Goal: Find specific fact: Find specific fact

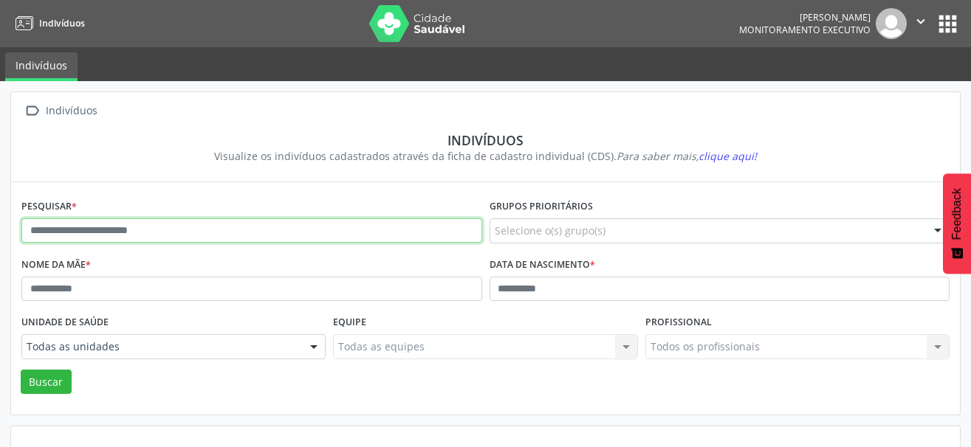
click at [145, 231] on input "text" at bounding box center [251, 230] width 461 height 25
click at [192, 230] on input "text" at bounding box center [251, 230] width 461 height 25
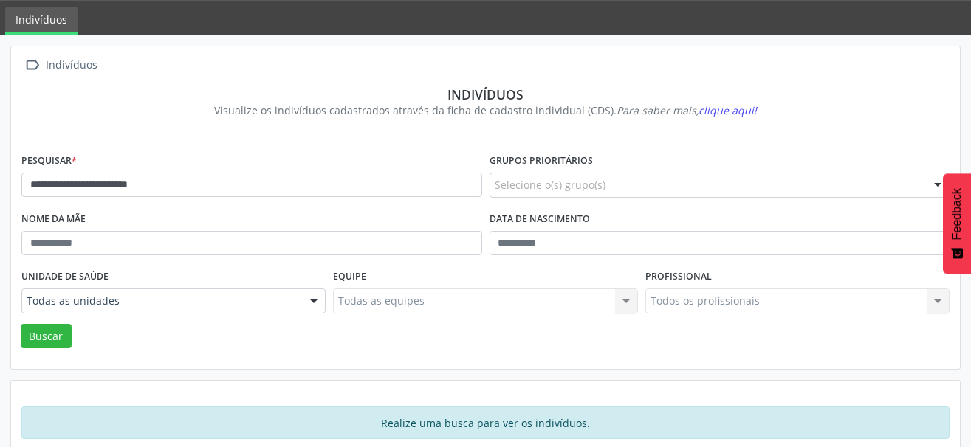
scroll to position [69, 0]
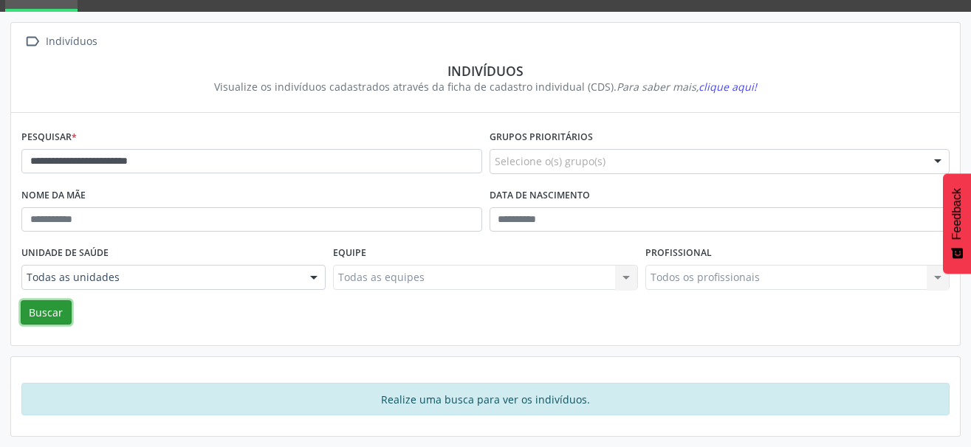
click at [57, 308] on button "Buscar" at bounding box center [46, 312] width 51 height 25
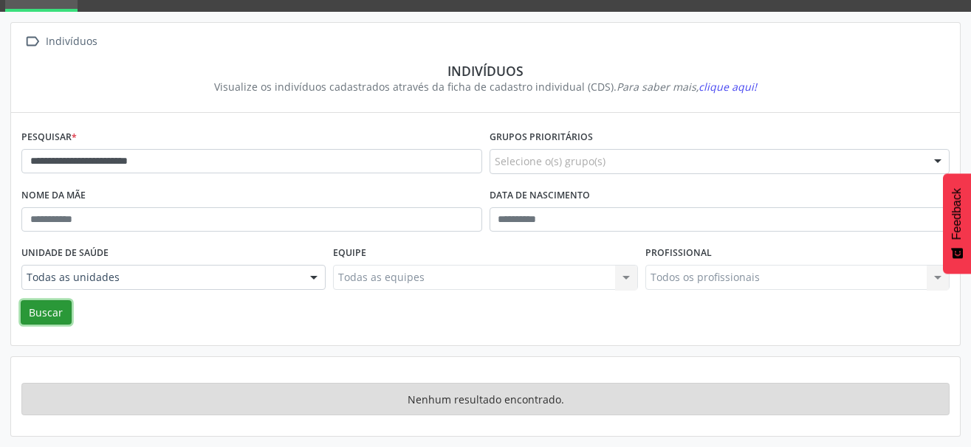
click at [40, 308] on button "Buscar" at bounding box center [46, 312] width 51 height 25
click at [63, 316] on button "Buscar" at bounding box center [46, 312] width 51 height 25
click at [52, 317] on button "Buscar" at bounding box center [46, 312] width 51 height 25
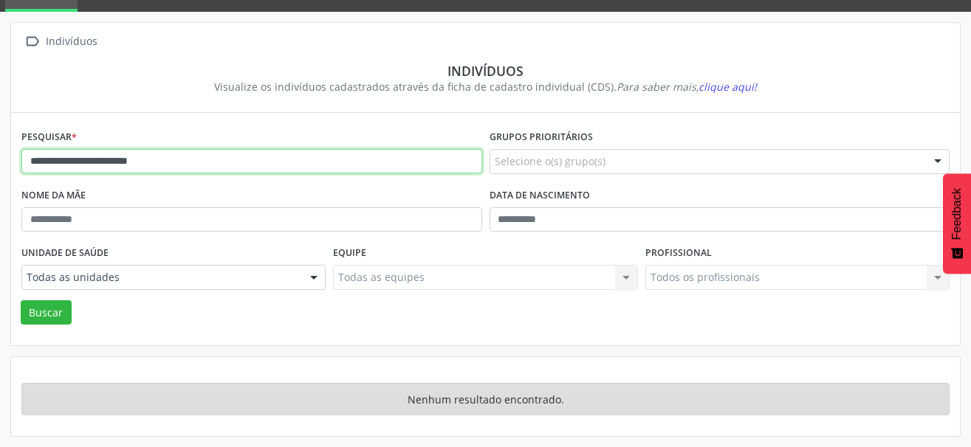
click at [72, 162] on input "**********" at bounding box center [251, 161] width 461 height 25
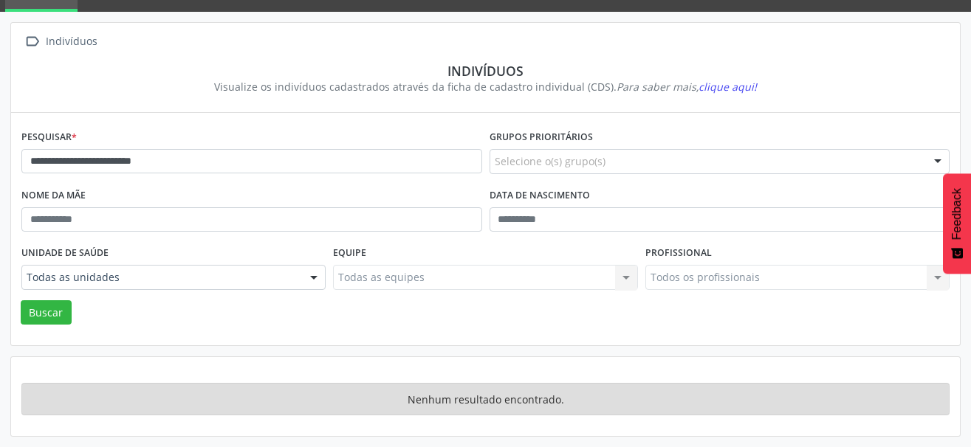
click at [24, 328] on div "**********" at bounding box center [485, 230] width 928 height 209
click at [39, 314] on button "Buscar" at bounding box center [46, 312] width 51 height 25
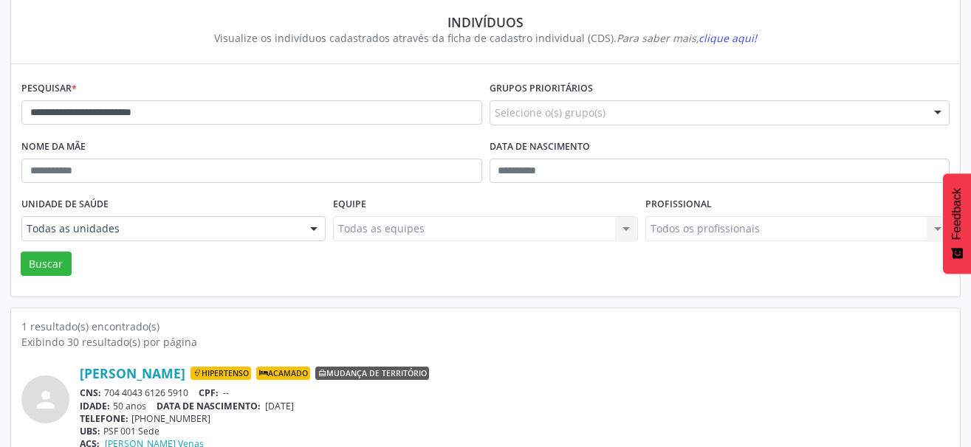
scroll to position [143, 0]
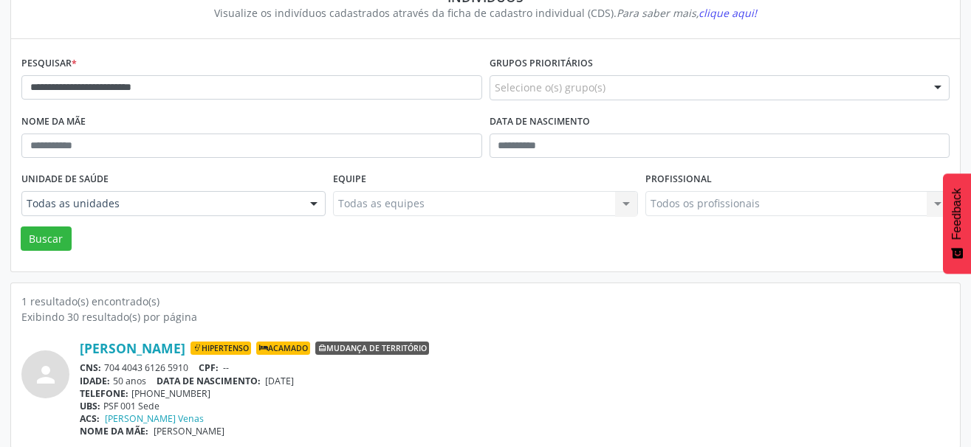
drag, startPoint x: 193, startPoint y: 366, endPoint x: 106, endPoint y: 372, distance: 88.0
click at [106, 372] on div "CNS: 704 4043 6126 5910 CPF: --" at bounding box center [514, 368] width 869 height 13
copy div "704 4043 6126 5910"
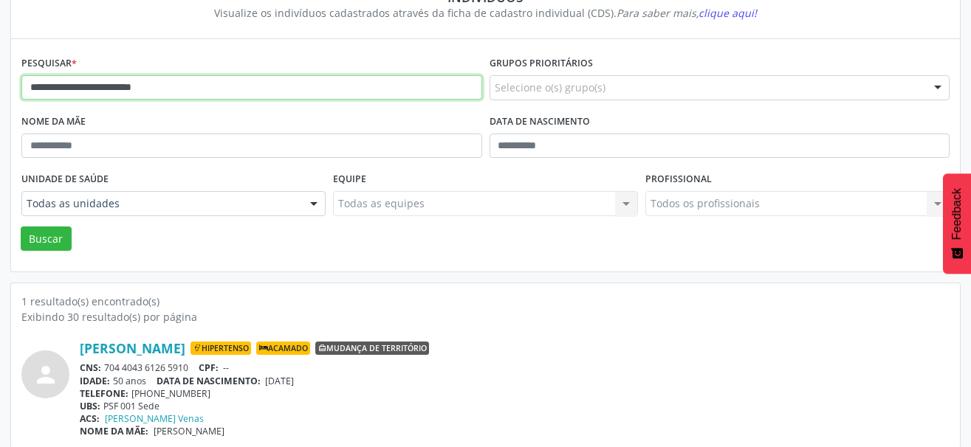
drag, startPoint x: 206, startPoint y: 87, endPoint x: -7, endPoint y: 87, distance: 213.3
click at [0, 87] on html "**********" at bounding box center [485, 80] width 971 height 447
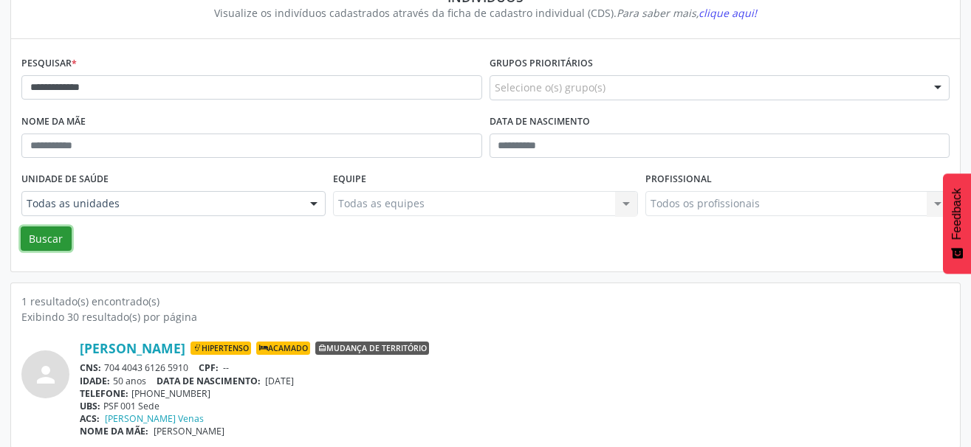
click at [43, 242] on button "Buscar" at bounding box center [46, 239] width 51 height 25
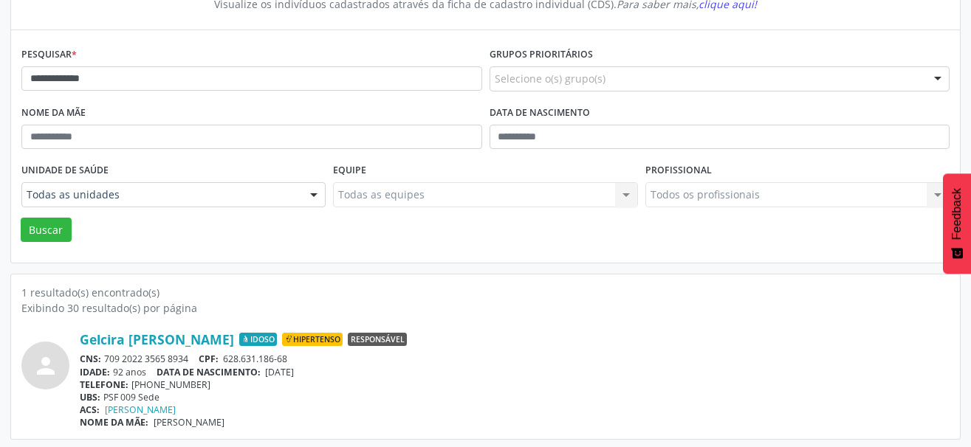
scroll to position [155, 0]
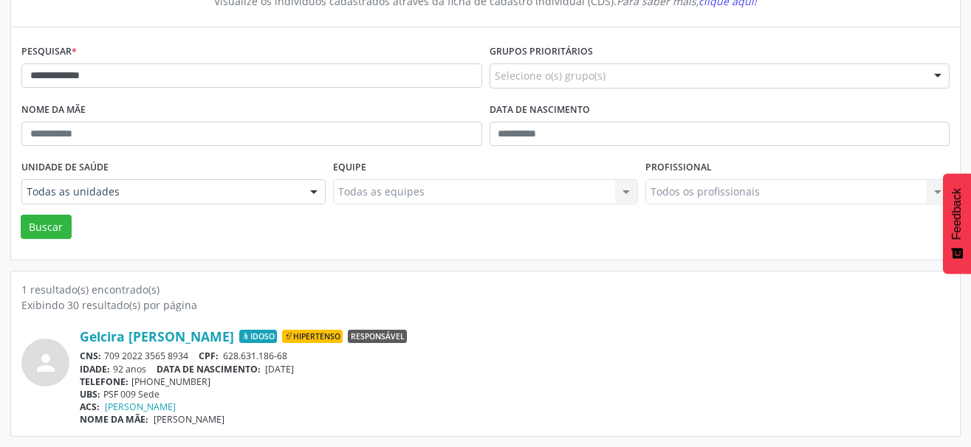
drag, startPoint x: 190, startPoint y: 356, endPoint x: 110, endPoint y: 357, distance: 80.4
click at [110, 357] on div "CNS: 709 2022 3565 8934 CPF: 628.631.186-68" at bounding box center [514, 356] width 869 height 13
click at [107, 357] on div "CNS: 709 2022 3565 8934 CPF: 628.631.186-68" at bounding box center [514, 356] width 869 height 13
drag, startPoint x: 193, startPoint y: 354, endPoint x: 104, endPoint y: 357, distance: 88.6
click at [104, 357] on div "CNS: 709 2022 3565 8934 CPF: 628.631.186-68" at bounding box center [514, 356] width 869 height 13
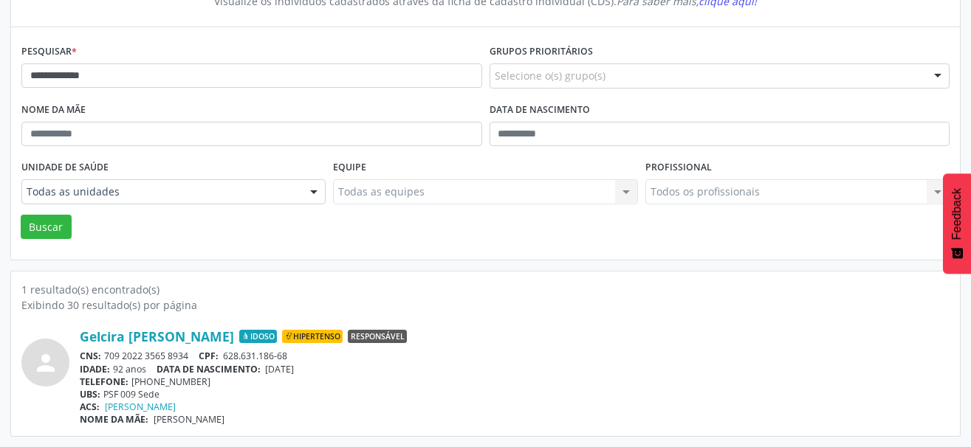
copy div "709 2022 3565 8934"
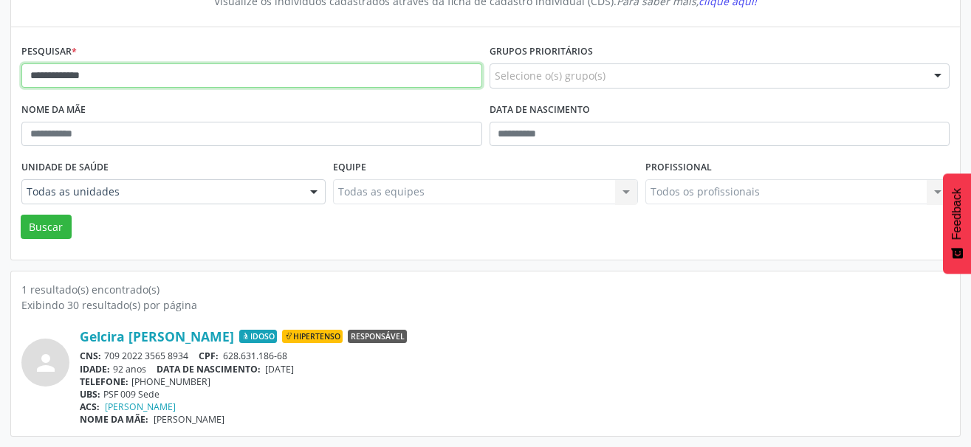
drag, startPoint x: 129, startPoint y: 79, endPoint x: 0, endPoint y: 80, distance: 129.2
click at [0, 80] on div "**********" at bounding box center [485, 186] width 971 height 521
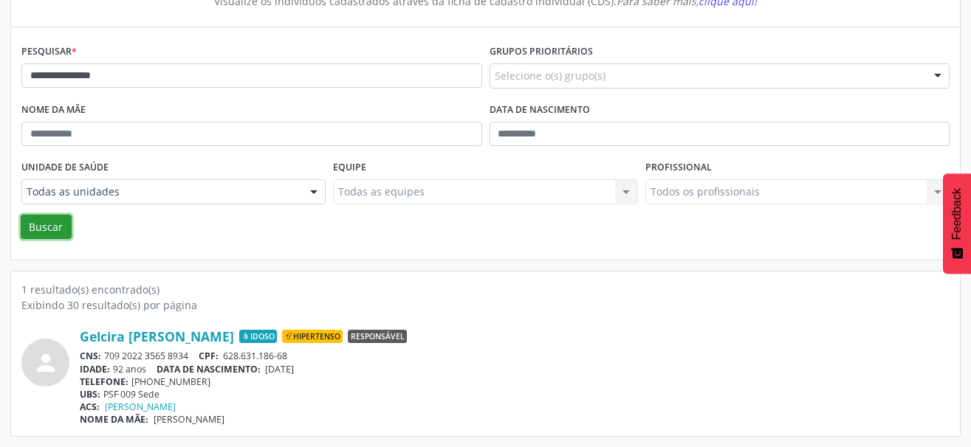
click at [49, 224] on button "Buscar" at bounding box center [46, 227] width 51 height 25
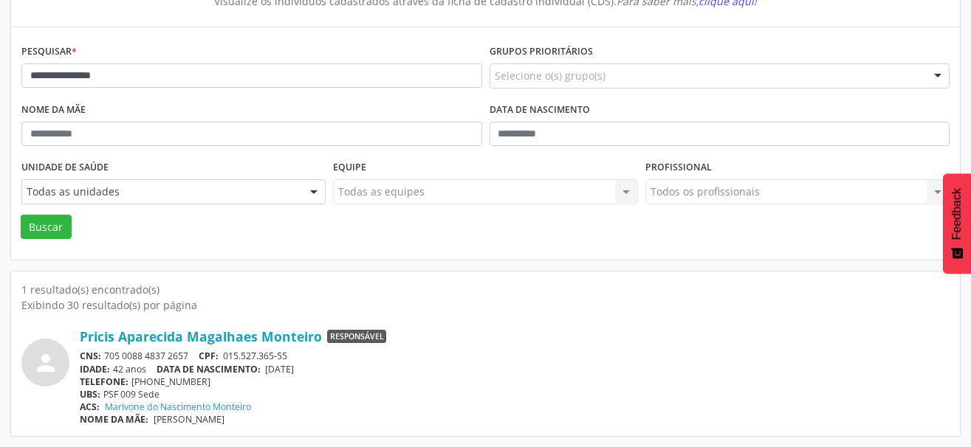
drag, startPoint x: 193, startPoint y: 353, endPoint x: 107, endPoint y: 356, distance: 86.4
click at [107, 356] on div "CNS: 705 0088 4837 2657 CPF: 015.527.365-55" at bounding box center [514, 356] width 869 height 13
copy div "705 0088 4837 2657"
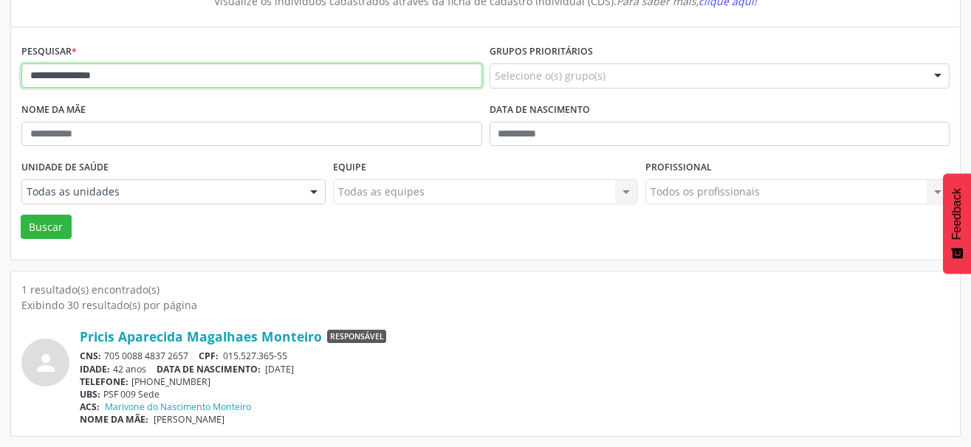
drag, startPoint x: 131, startPoint y: 77, endPoint x: -7, endPoint y: 83, distance: 138.9
click at [0, 83] on html "**********" at bounding box center [485, 68] width 971 height 447
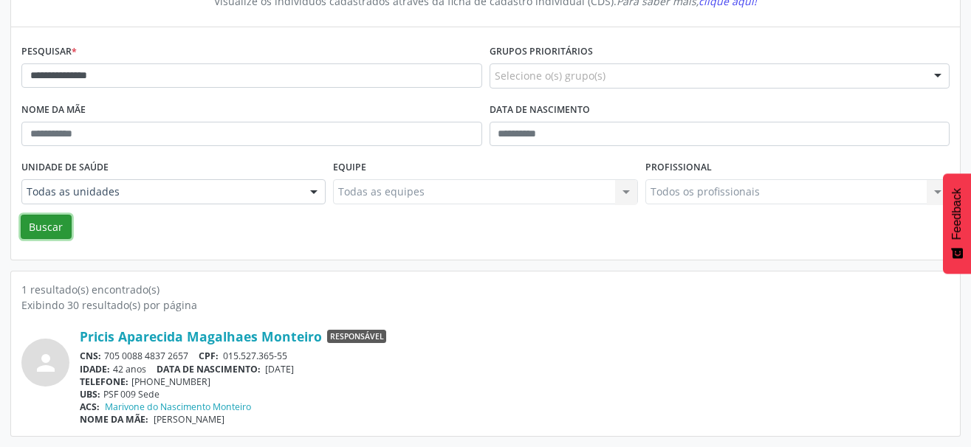
click at [45, 224] on button "Buscar" at bounding box center [46, 227] width 51 height 25
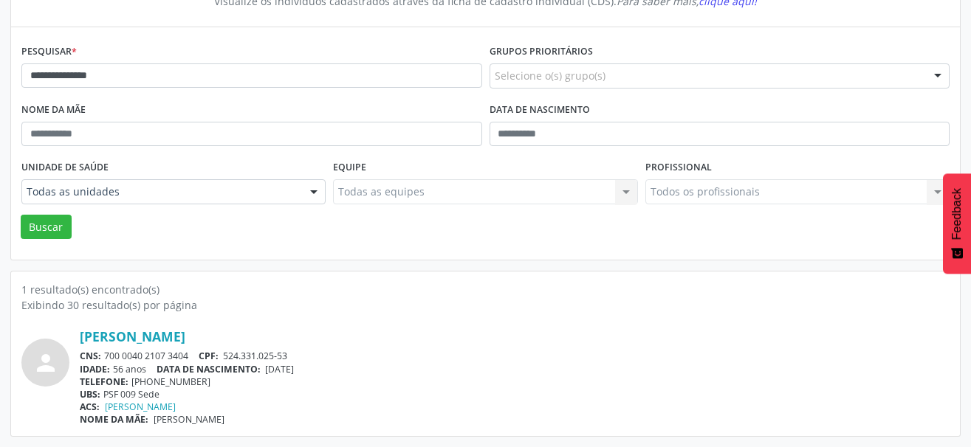
drag, startPoint x: 192, startPoint y: 358, endPoint x: 103, endPoint y: 351, distance: 88.8
click at [103, 351] on div "CNS: 700 0040 2107 3404 CPF: 524.331.025-53" at bounding box center [514, 356] width 869 height 13
copy div "700 0040 2107 3404"
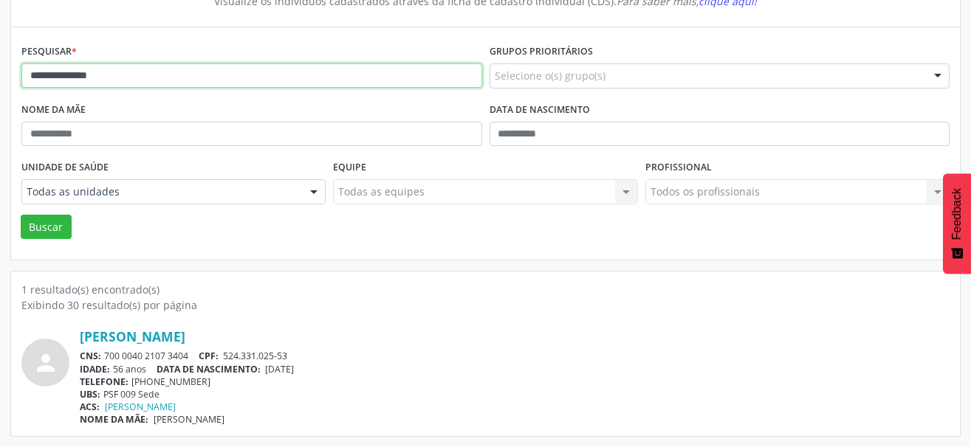
drag, startPoint x: 134, startPoint y: 75, endPoint x: -7, endPoint y: 57, distance: 142.9
click at [0, 57] on html "**********" at bounding box center [485, 68] width 971 height 447
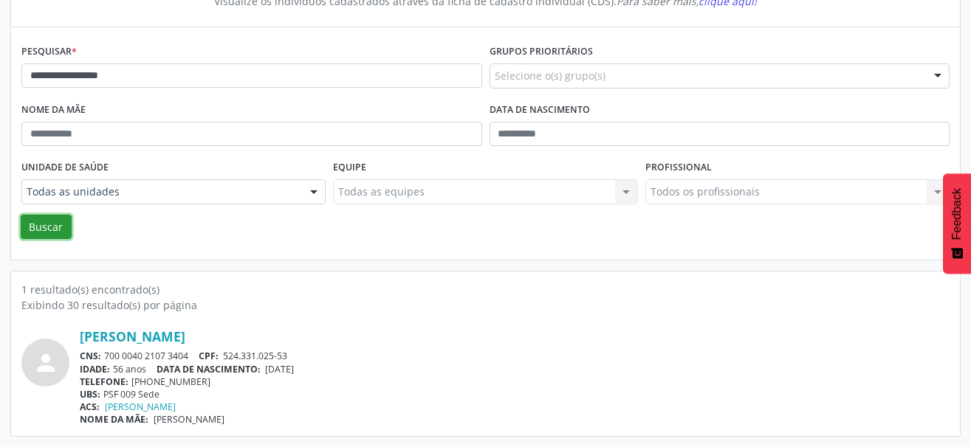
click at [35, 226] on button "Buscar" at bounding box center [46, 227] width 51 height 25
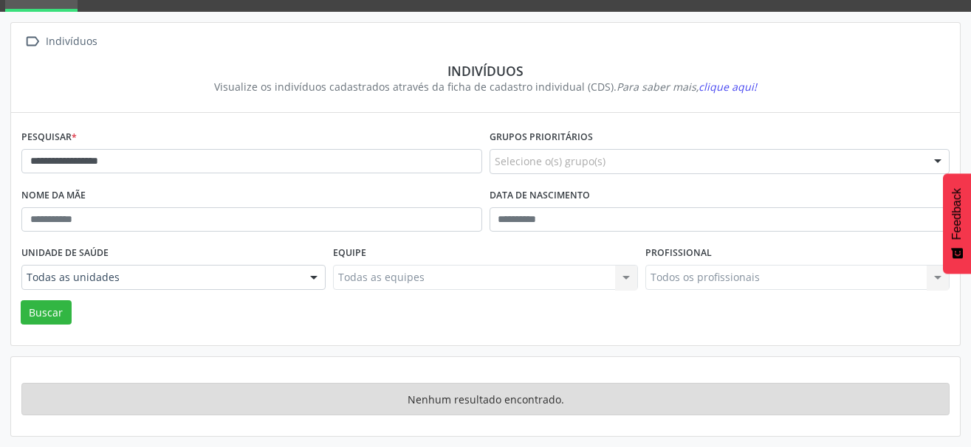
scroll to position [69, 0]
click at [61, 311] on button "Buscar" at bounding box center [46, 312] width 51 height 25
click at [35, 327] on div "**********" at bounding box center [485, 230] width 928 height 209
click at [56, 317] on button "Buscar" at bounding box center [46, 312] width 51 height 25
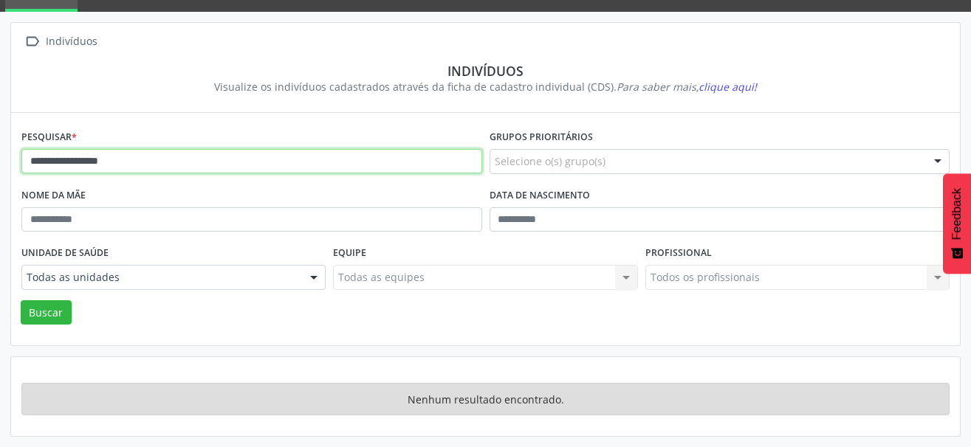
click at [83, 162] on input "**********" at bounding box center [251, 161] width 461 height 25
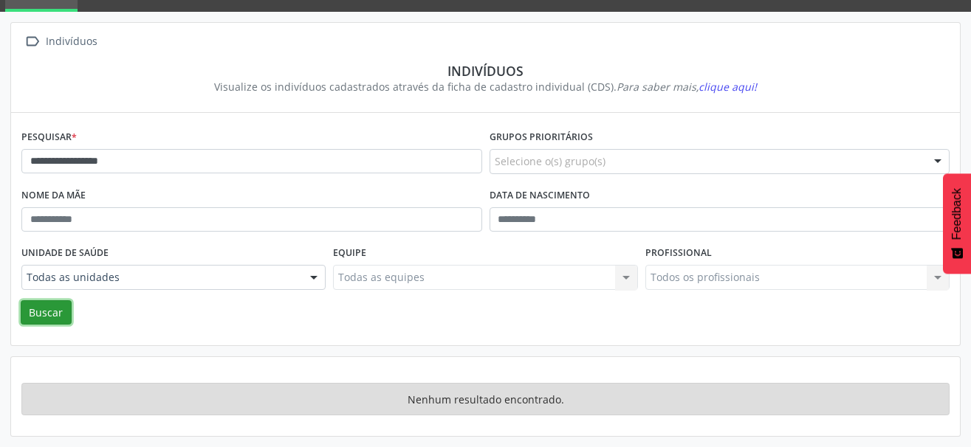
click at [42, 315] on button "Buscar" at bounding box center [46, 312] width 51 height 25
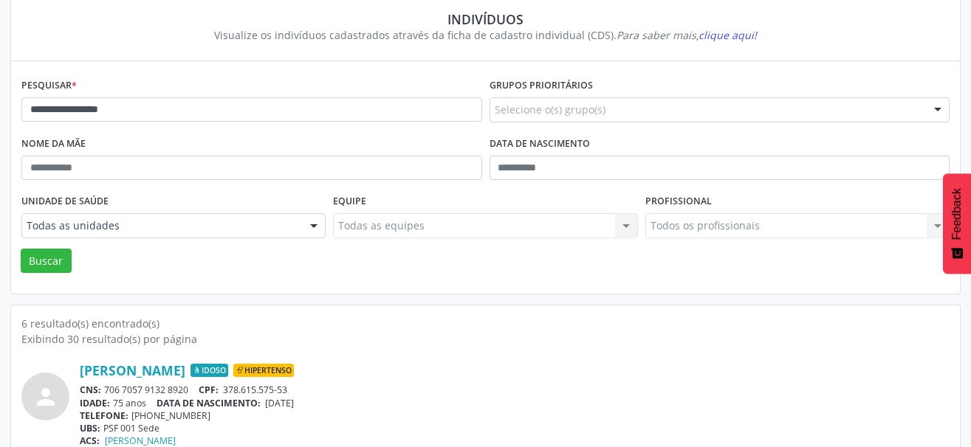
scroll to position [143, 0]
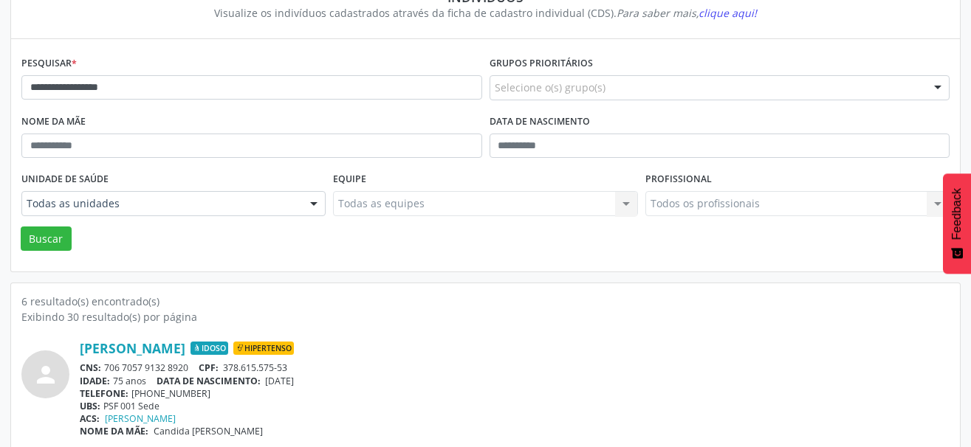
drag, startPoint x: 193, startPoint y: 371, endPoint x: 102, endPoint y: 368, distance: 91.6
click at [102, 368] on div "CNS: 706 7057 9132 8920 CPF: 378.615.575-53" at bounding box center [514, 368] width 869 height 13
copy div "706 7057 9132 8920"
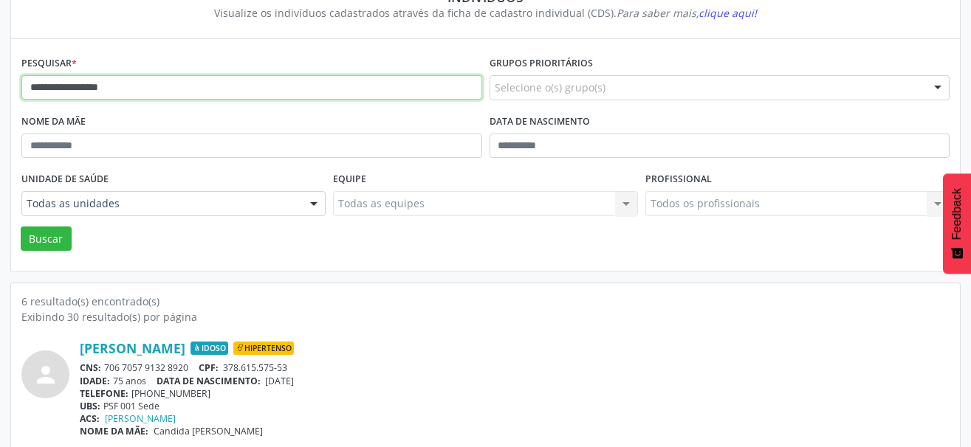
drag, startPoint x: 155, startPoint y: 88, endPoint x: -7, endPoint y: 88, distance: 162.4
click at [0, 88] on html "**********" at bounding box center [485, 80] width 971 height 447
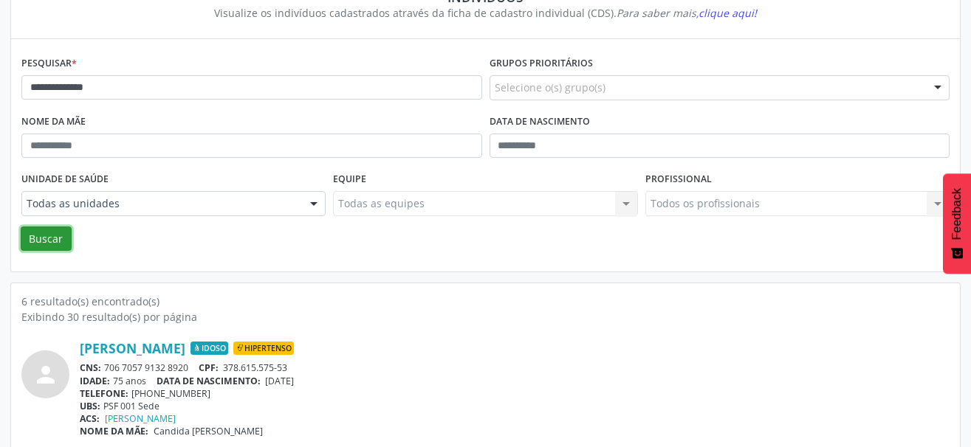
click at [49, 241] on button "Buscar" at bounding box center [46, 239] width 51 height 25
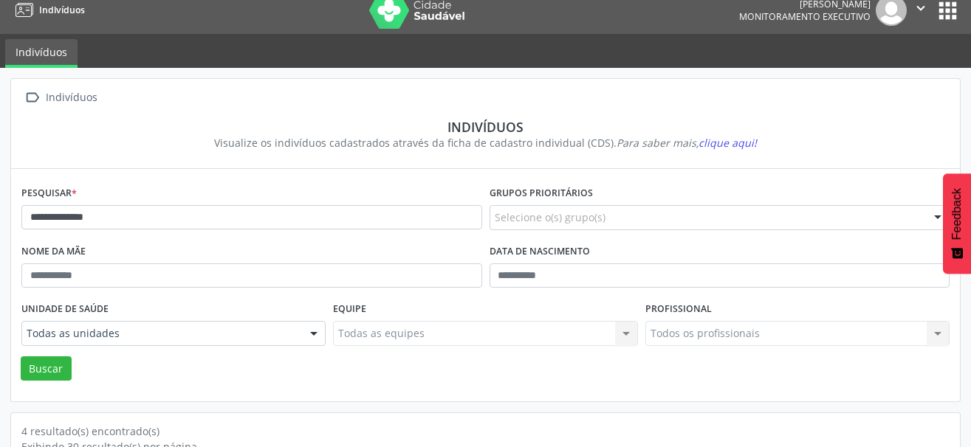
scroll to position [0, 0]
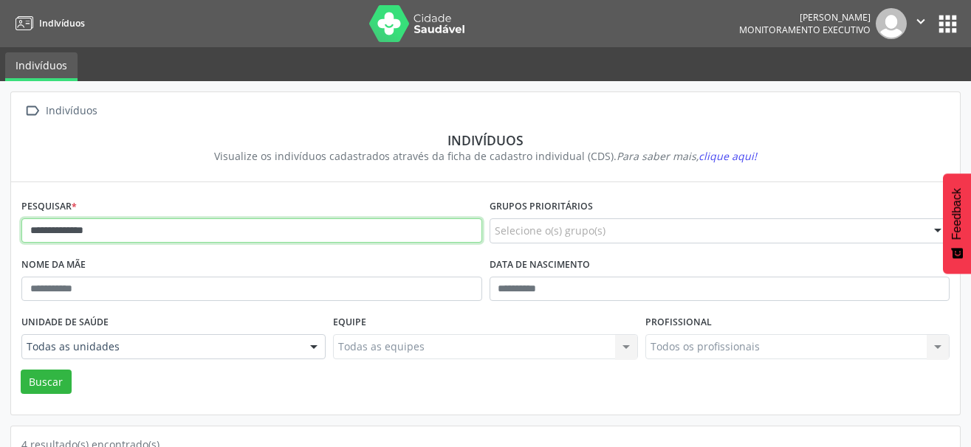
drag, startPoint x: 142, startPoint y: 236, endPoint x: 106, endPoint y: 235, distance: 35.5
click at [106, 235] on input "**********" at bounding box center [251, 230] width 461 height 25
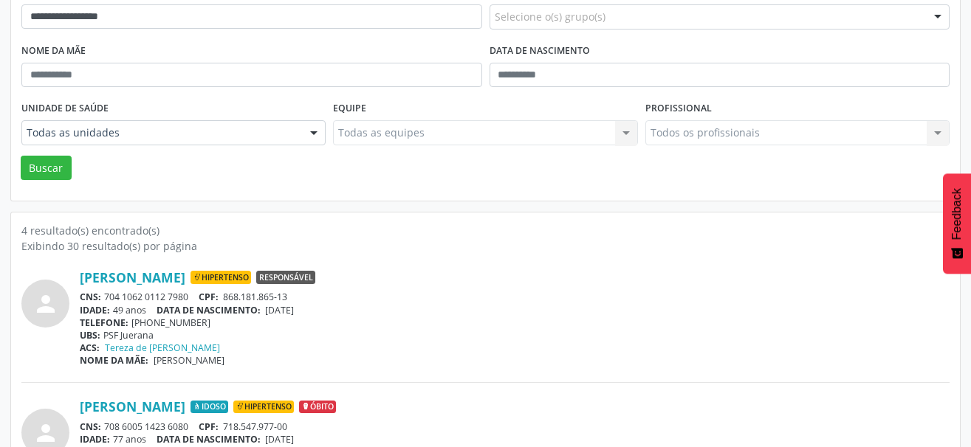
scroll to position [221, 0]
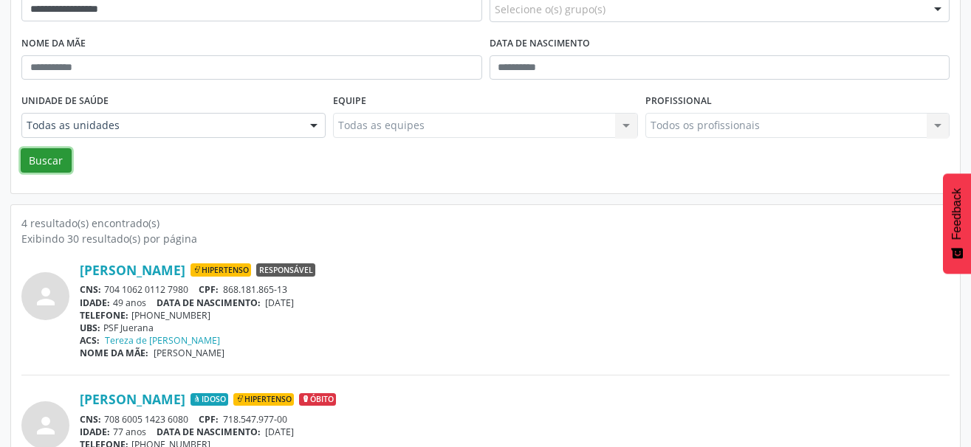
click at [43, 161] on button "Buscar" at bounding box center [46, 160] width 51 height 25
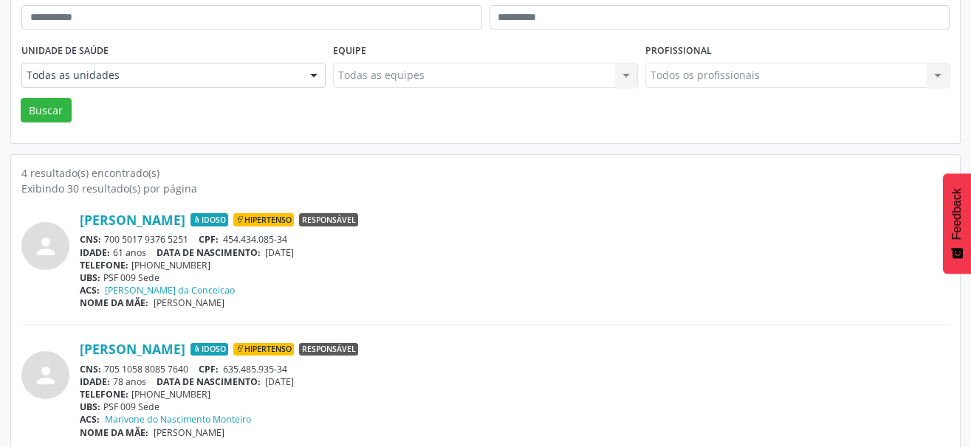
scroll to position [295, 0]
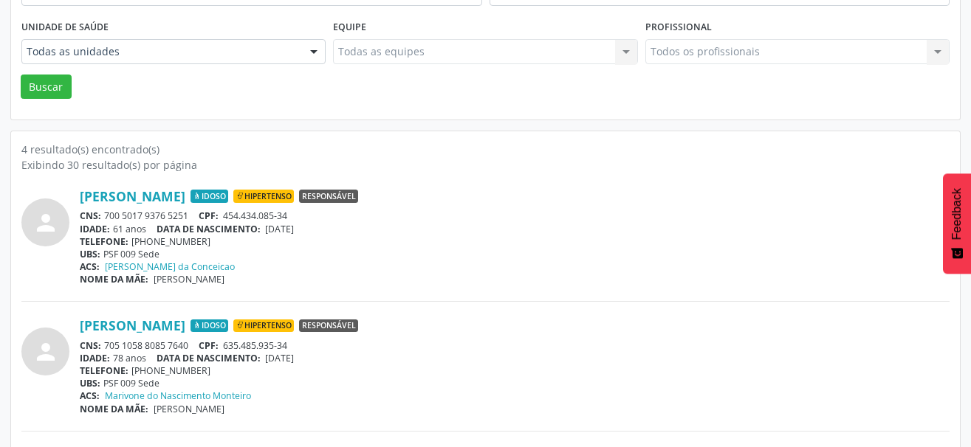
drag, startPoint x: 190, startPoint y: 215, endPoint x: 106, endPoint y: 216, distance: 84.1
click at [106, 216] on div "CNS: 700 5017 9376 5251 CPF: 454.434.085-34" at bounding box center [514, 216] width 869 height 13
copy div "700 5017 9376 5251"
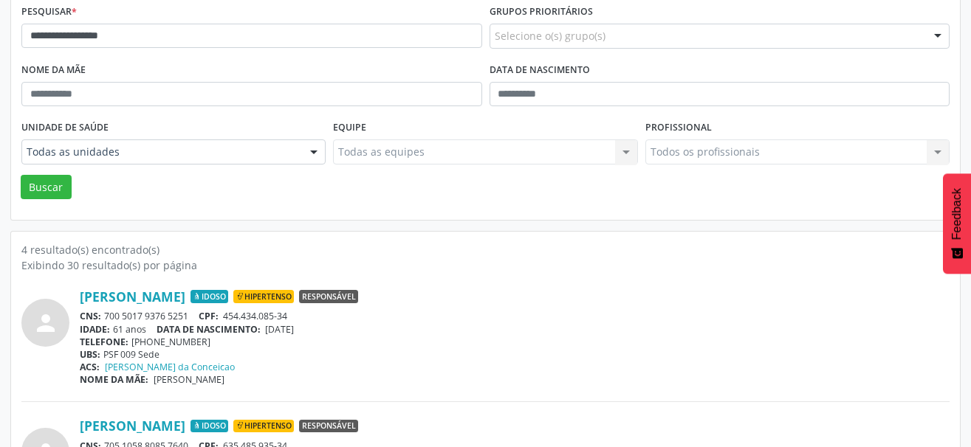
scroll to position [148, 0]
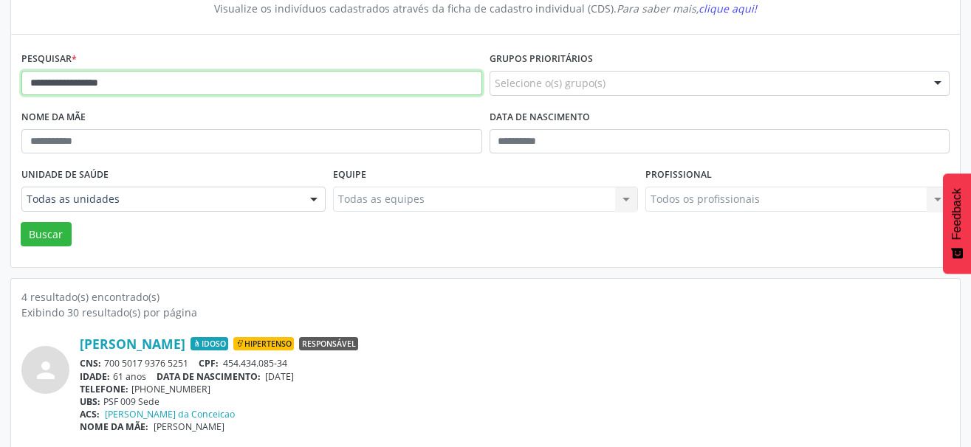
drag, startPoint x: 156, startPoint y: 86, endPoint x: 17, endPoint y: 86, distance: 138.7
click at [17, 86] on div "**********" at bounding box center [485, 151] width 948 height 232
drag, startPoint x: 119, startPoint y: 90, endPoint x: 66, endPoint y: 89, distance: 52.4
click at [66, 89] on input "**********" at bounding box center [251, 83] width 461 height 25
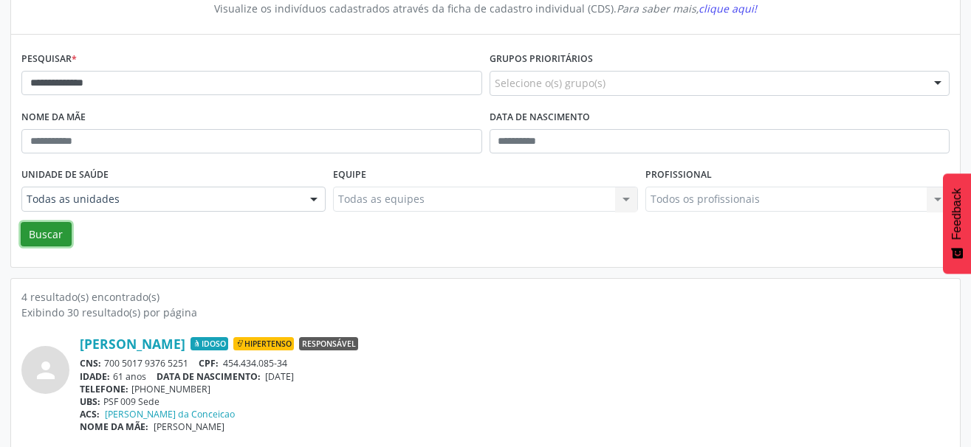
click at [44, 238] on button "Buscar" at bounding box center [46, 234] width 51 height 25
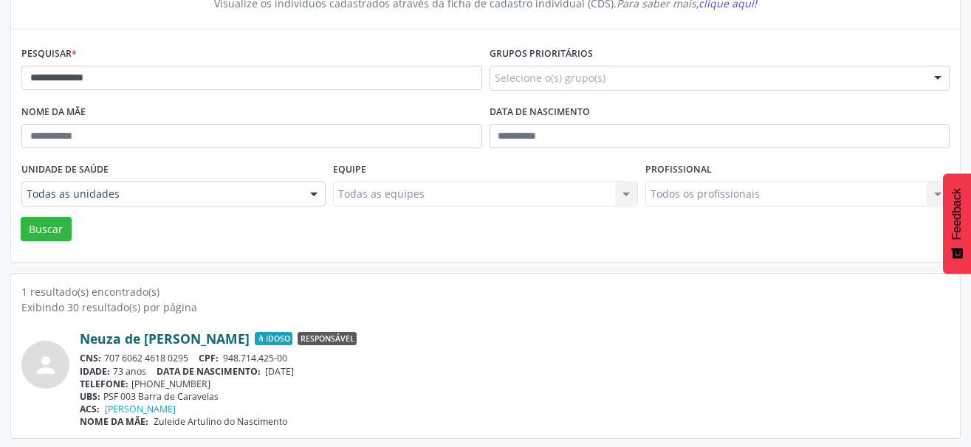
scroll to position [155, 0]
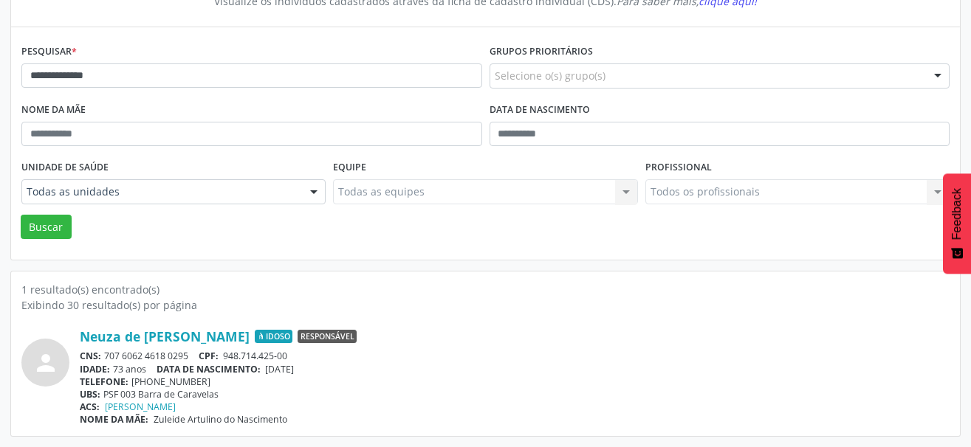
drag, startPoint x: 195, startPoint y: 358, endPoint x: 106, endPoint y: 357, distance: 89.3
click at [106, 357] on div "CNS: 707 6062 4618 0295 CPF: 948.714.425-00" at bounding box center [514, 356] width 869 height 13
copy div "707 6062 4618 0295"
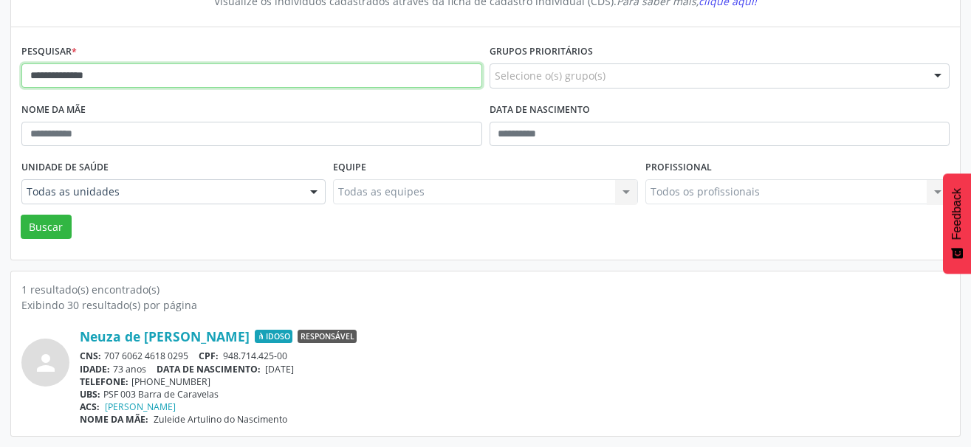
drag, startPoint x: 139, startPoint y: 72, endPoint x: -7, endPoint y: 93, distance: 148.3
click at [0, 93] on html "**********" at bounding box center [485, 68] width 971 height 447
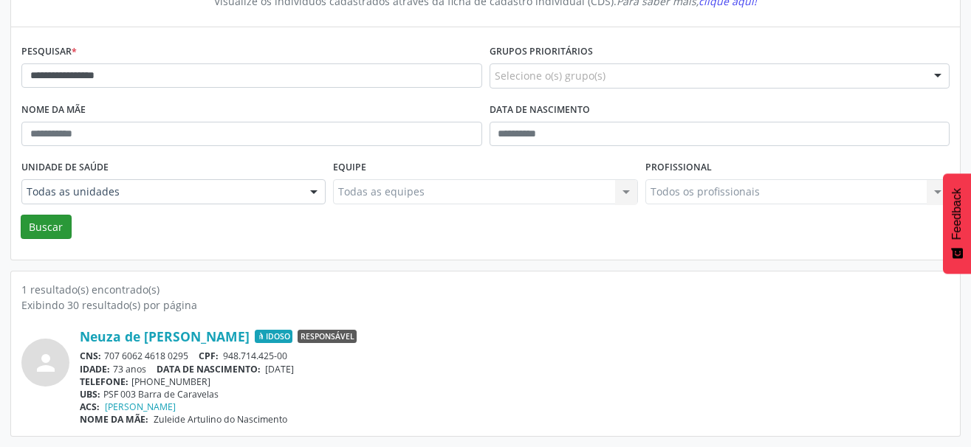
click at [39, 239] on div "**********" at bounding box center [485, 145] width 928 height 209
click at [48, 227] on button "Buscar" at bounding box center [46, 227] width 51 height 25
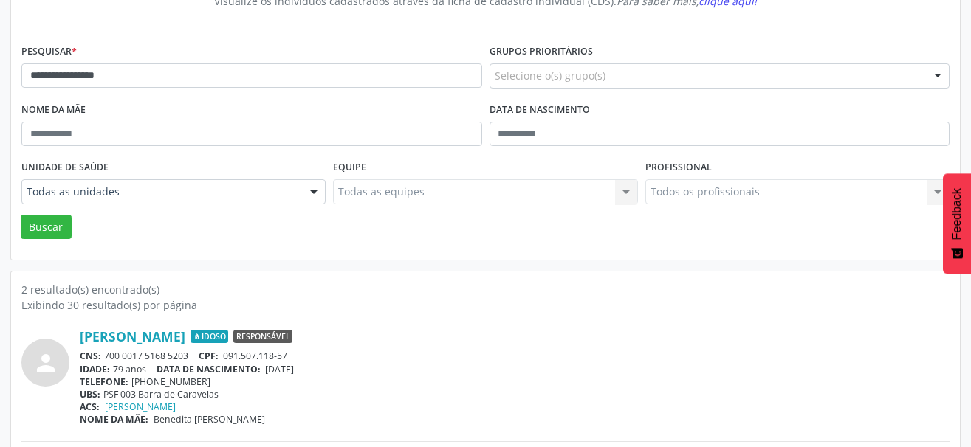
drag, startPoint x: 194, startPoint y: 354, endPoint x: 103, endPoint y: 356, distance: 91.5
click at [103, 357] on div "CNS: 700 0017 5168 5203 CPF: 091.507.118-57" at bounding box center [514, 356] width 869 height 13
copy div "700 0017 5168 5203"
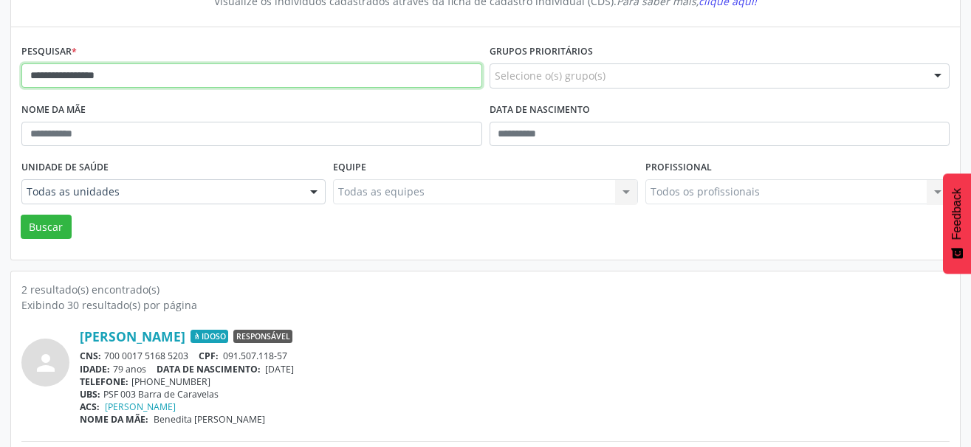
drag, startPoint x: 164, startPoint y: 80, endPoint x: -7, endPoint y: 68, distance: 171.6
click at [0, 68] on html "**********" at bounding box center [485, 68] width 971 height 447
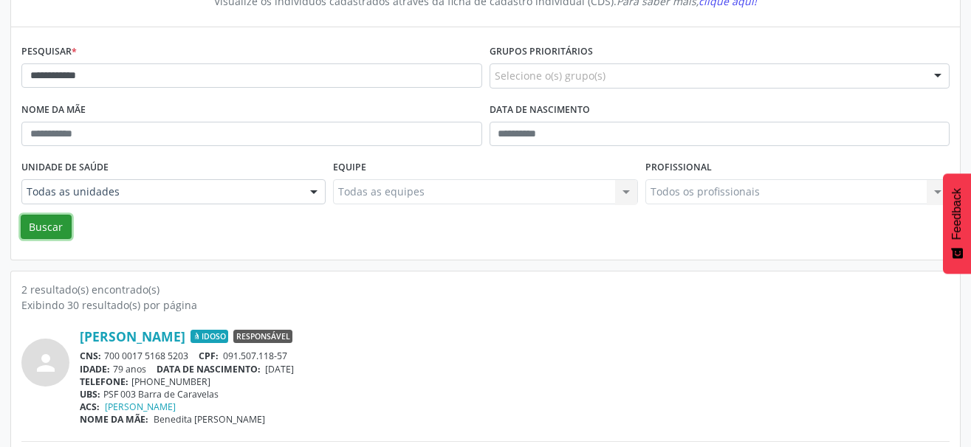
click at [52, 230] on button "Buscar" at bounding box center [46, 227] width 51 height 25
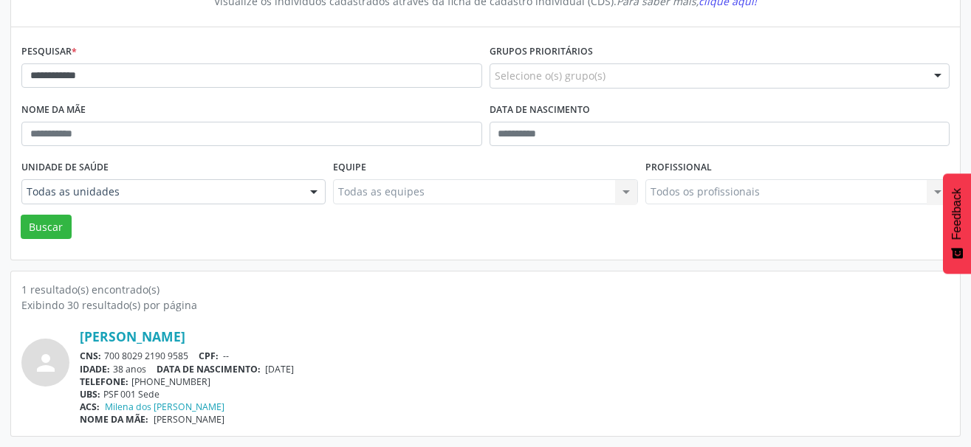
drag, startPoint x: 190, startPoint y: 354, endPoint x: 106, endPoint y: 359, distance: 85.0
click at [106, 359] on div "CNS: 700 8029 2190 9585 CPF: --" at bounding box center [514, 356] width 869 height 13
copy div "700 8029 2190 9585"
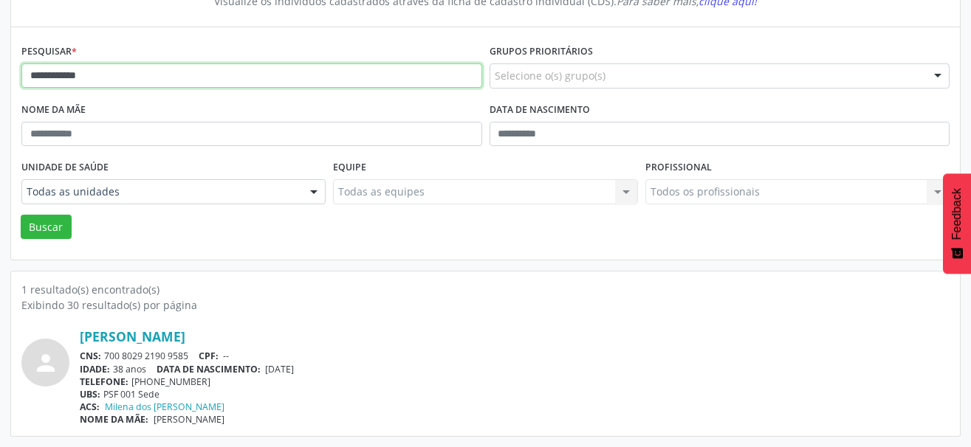
click at [91, 75] on input "**********" at bounding box center [251, 75] width 461 height 25
drag, startPoint x: 108, startPoint y: 80, endPoint x: -7, endPoint y: 77, distance: 115.9
click at [0, 77] on html "**********" at bounding box center [485, 68] width 971 height 447
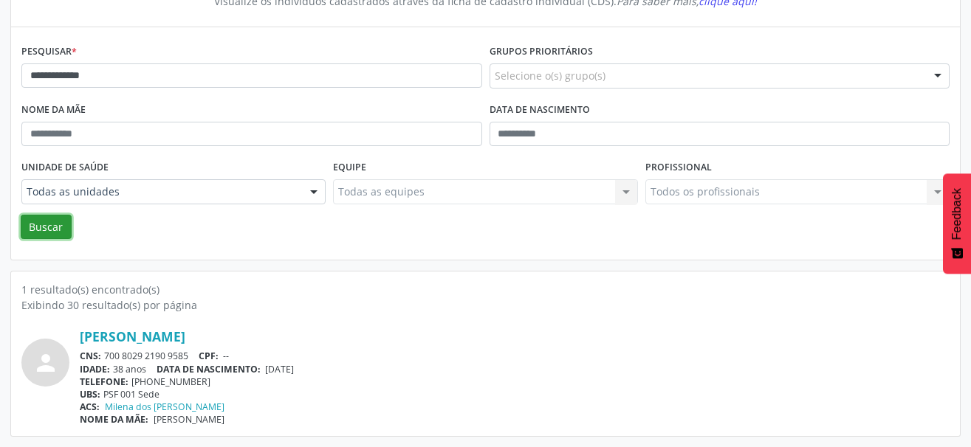
click at [41, 228] on button "Buscar" at bounding box center [46, 227] width 51 height 25
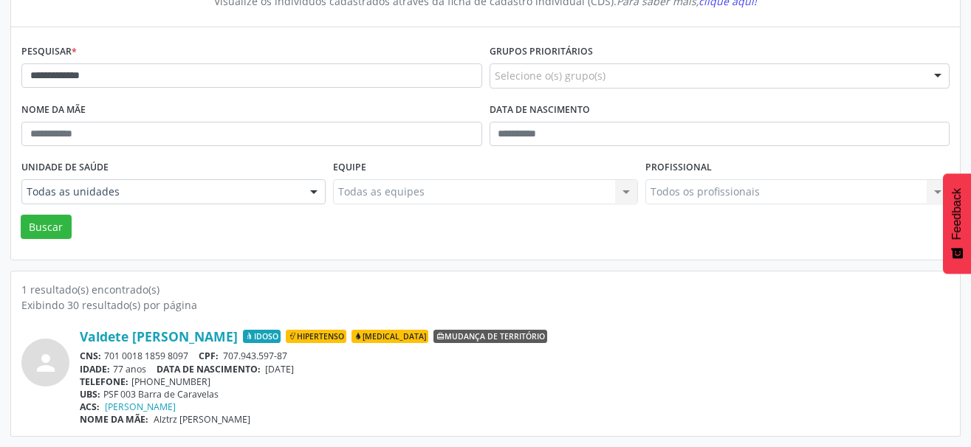
drag, startPoint x: 193, startPoint y: 353, endPoint x: 106, endPoint y: 356, distance: 86.4
click at [106, 356] on div "CNS: 701 0018 1859 8097 CPF: 707.943.597-87" at bounding box center [514, 356] width 869 height 13
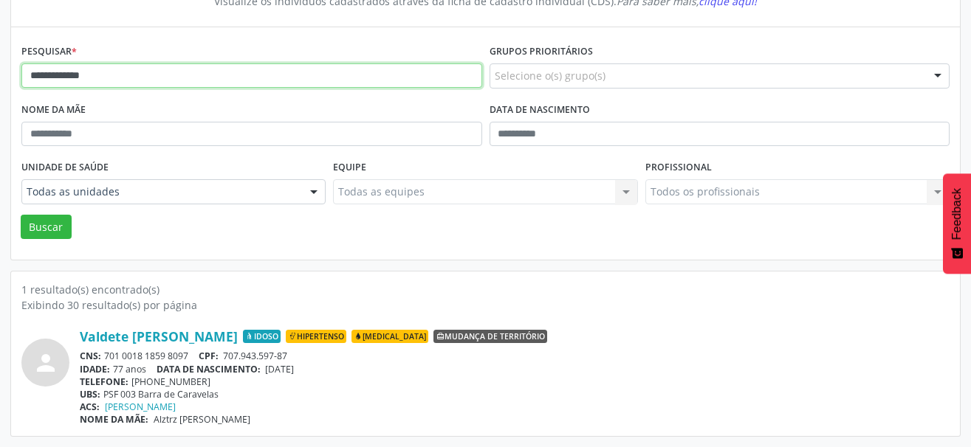
drag, startPoint x: 132, startPoint y: 72, endPoint x: -7, endPoint y: 79, distance: 139.6
click at [0, 79] on html "**********" at bounding box center [485, 68] width 971 height 447
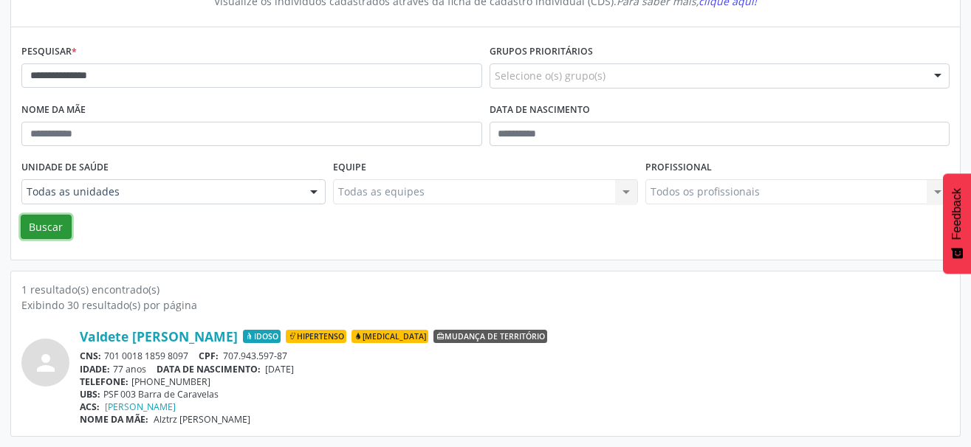
click at [48, 227] on button "Buscar" at bounding box center [46, 227] width 51 height 25
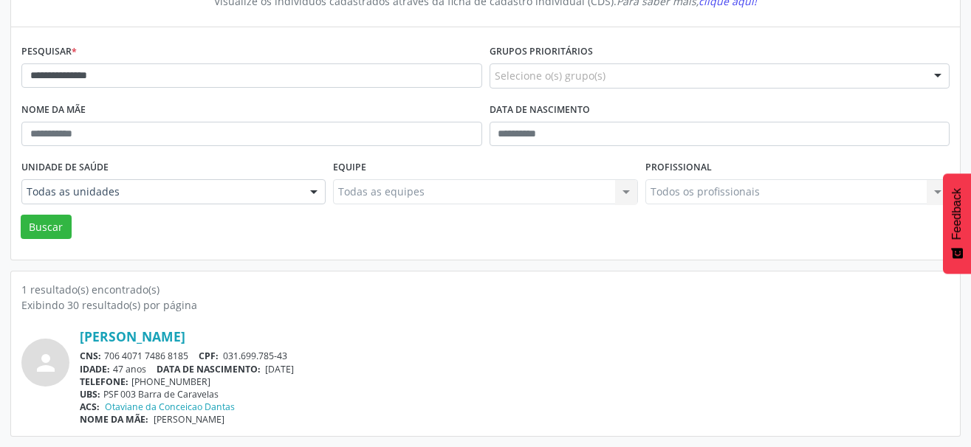
drag, startPoint x: 190, startPoint y: 360, endPoint x: 107, endPoint y: 357, distance: 83.4
click at [107, 357] on div "CNS: 706 4071 7486 8185 CPF: 031.699.785-43" at bounding box center [514, 356] width 869 height 13
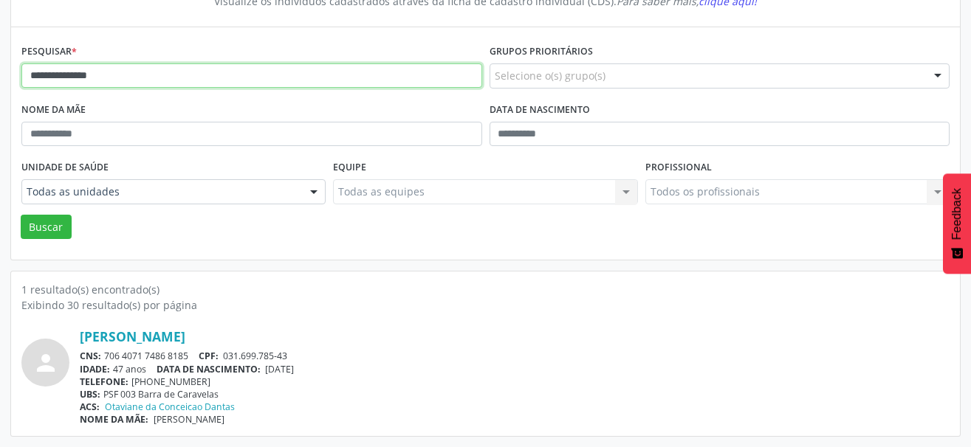
drag, startPoint x: 133, startPoint y: 75, endPoint x: -7, endPoint y: 61, distance: 140.9
click at [0, 61] on html "**********" at bounding box center [485, 68] width 971 height 447
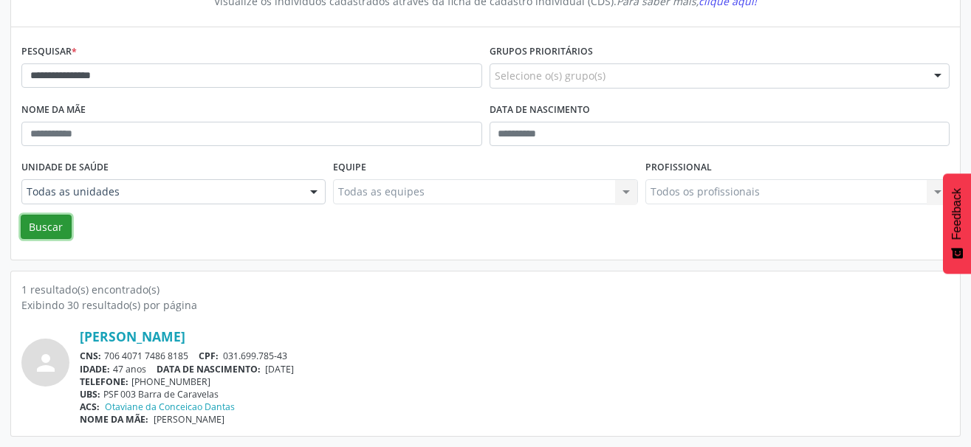
click at [58, 233] on button "Buscar" at bounding box center [46, 227] width 51 height 25
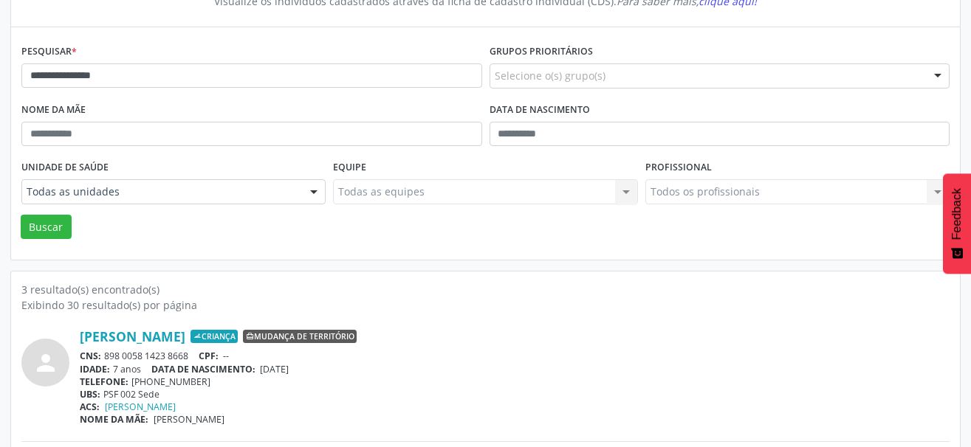
drag, startPoint x: 190, startPoint y: 355, endPoint x: 106, endPoint y: 354, distance: 84.1
click at [106, 354] on div "CNS: 898 0058 1423 8668 CPF: --" at bounding box center [514, 356] width 869 height 13
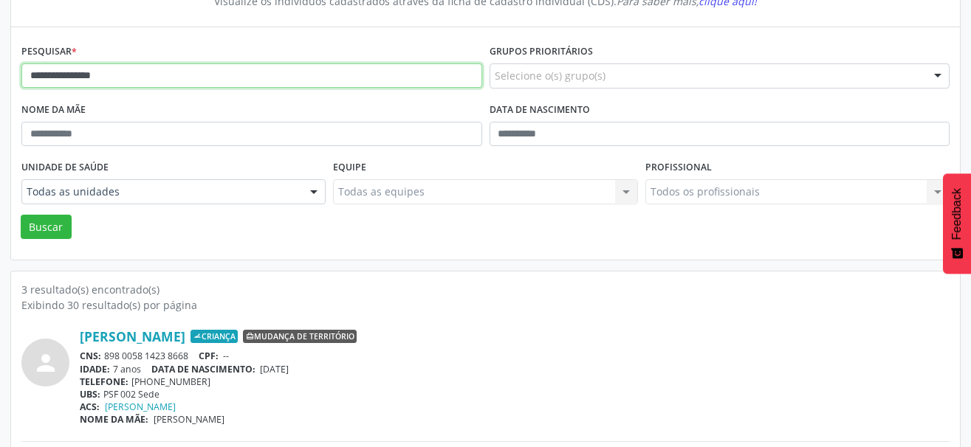
drag, startPoint x: 138, startPoint y: 78, endPoint x: -7, endPoint y: 62, distance: 146.3
click at [0, 62] on html "**********" at bounding box center [485, 68] width 971 height 447
paste input "**"
type input "**********"
drag, startPoint x: 158, startPoint y: 81, endPoint x: -7, endPoint y: 62, distance: 166.4
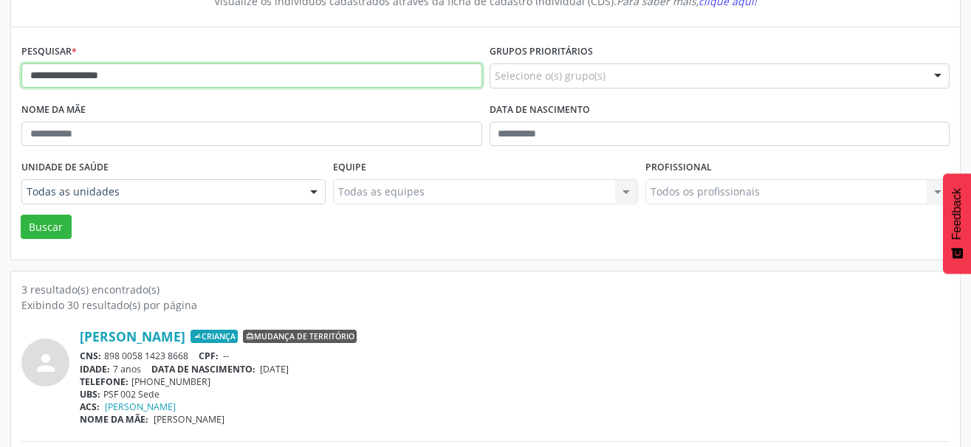
click at [0, 62] on html "**********" at bounding box center [485, 68] width 971 height 447
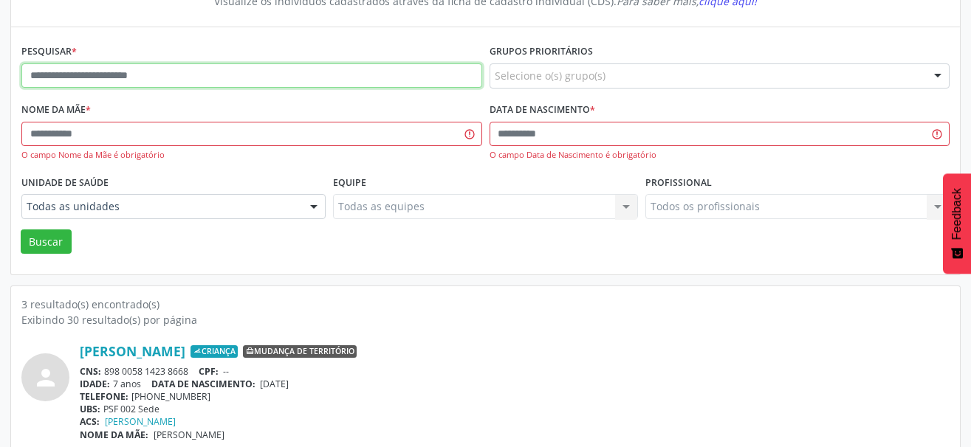
click at [89, 77] on input "text" at bounding box center [251, 75] width 461 height 25
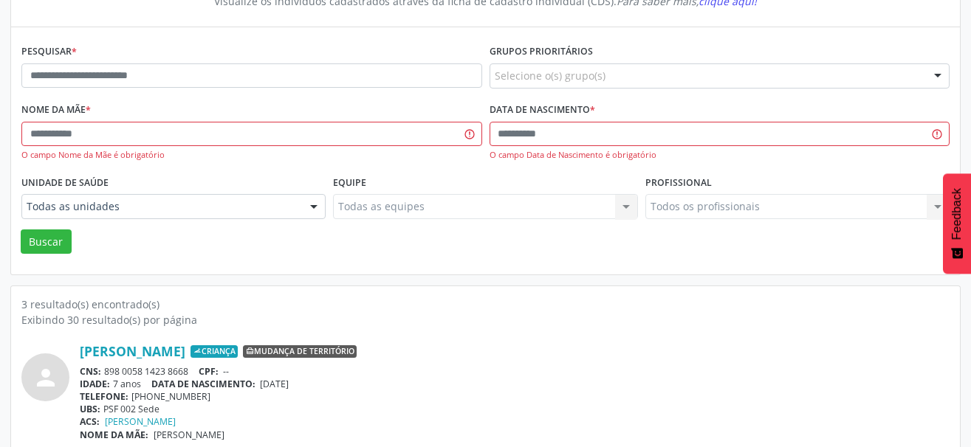
drag, startPoint x: 194, startPoint y: 372, endPoint x: 103, endPoint y: 371, distance: 90.8
click at [104, 373] on div "CNS: 898 0058 1423 8668 CPF: --" at bounding box center [514, 371] width 869 height 13
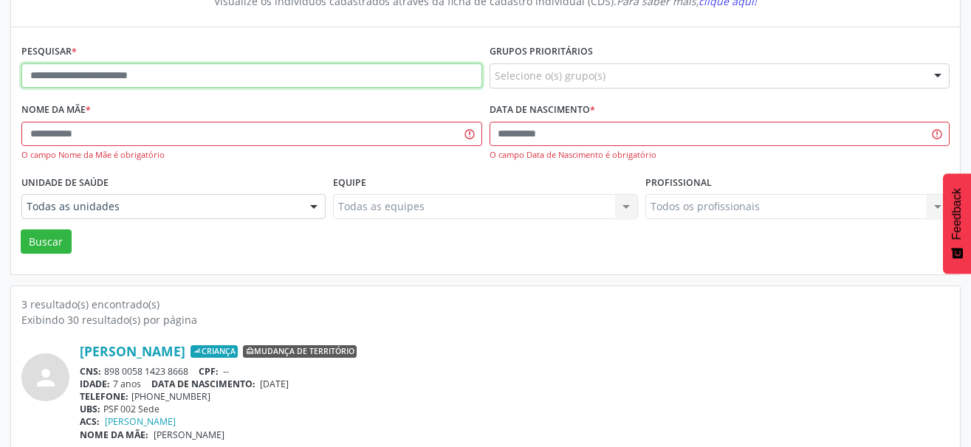
click at [88, 80] on input "text" at bounding box center [251, 75] width 461 height 25
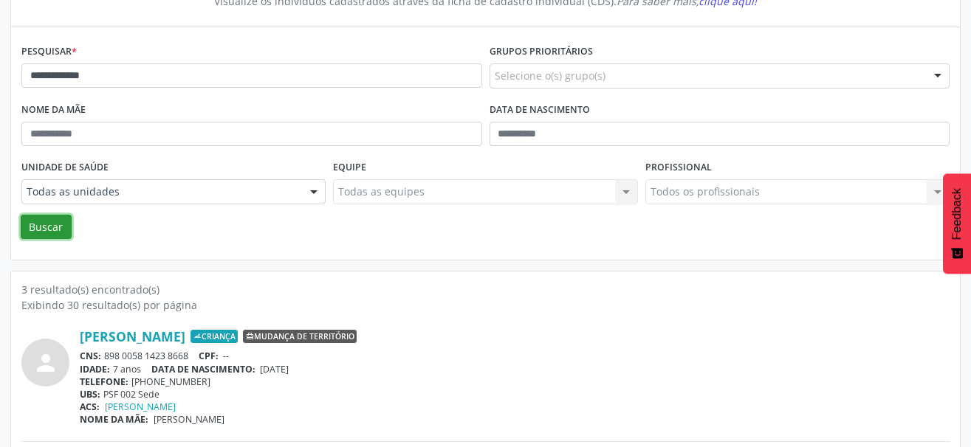
click at [41, 223] on button "Buscar" at bounding box center [46, 227] width 51 height 25
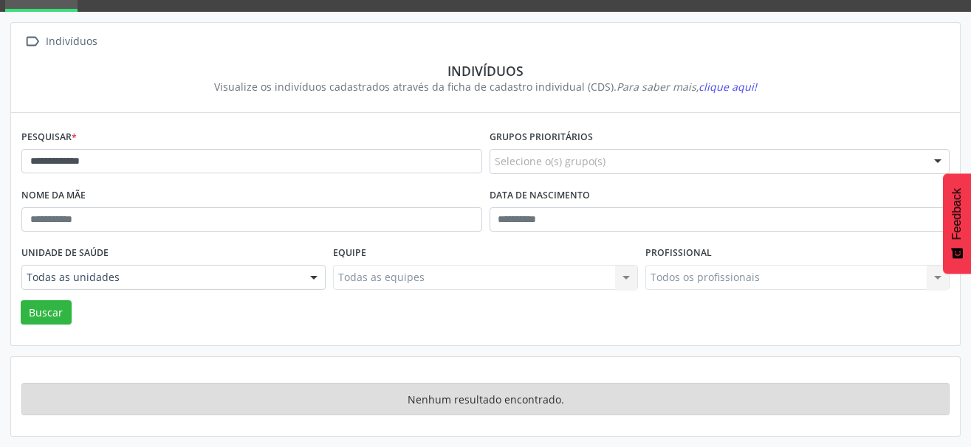
scroll to position [69, 0]
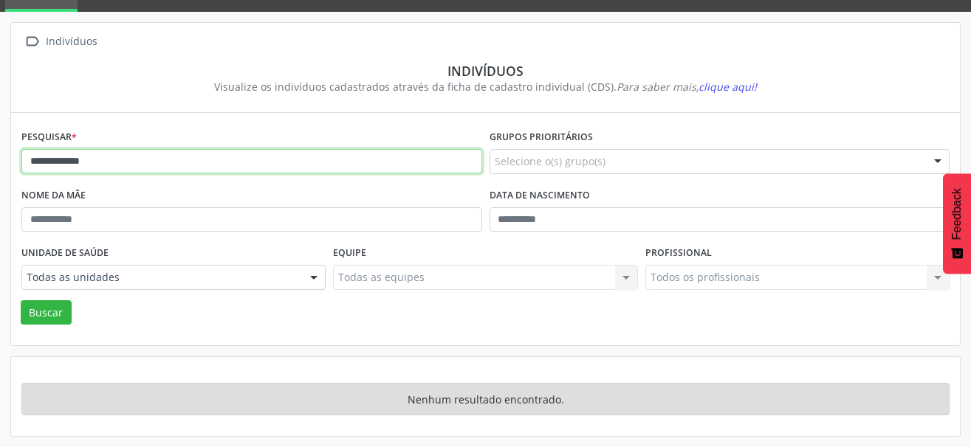
drag, startPoint x: 151, startPoint y: 159, endPoint x: 69, endPoint y: 166, distance: 82.9
click at [69, 166] on input "**********" at bounding box center [251, 161] width 461 height 25
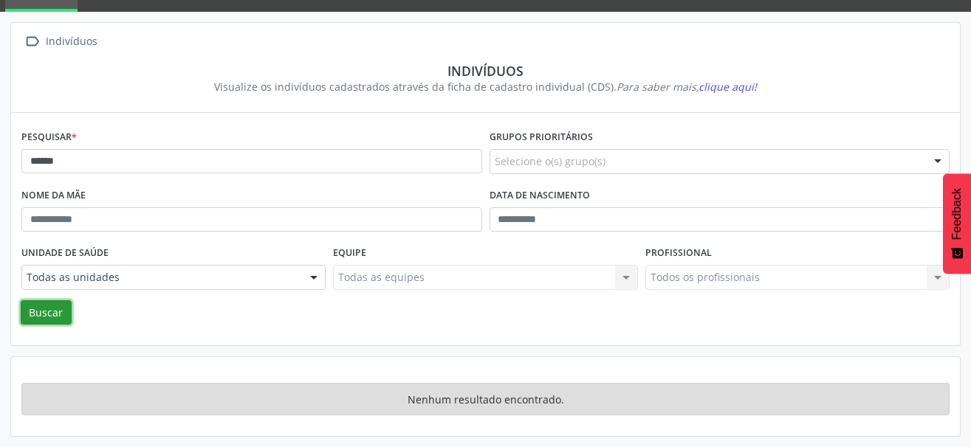
click at [42, 300] on button "Buscar" at bounding box center [46, 312] width 51 height 25
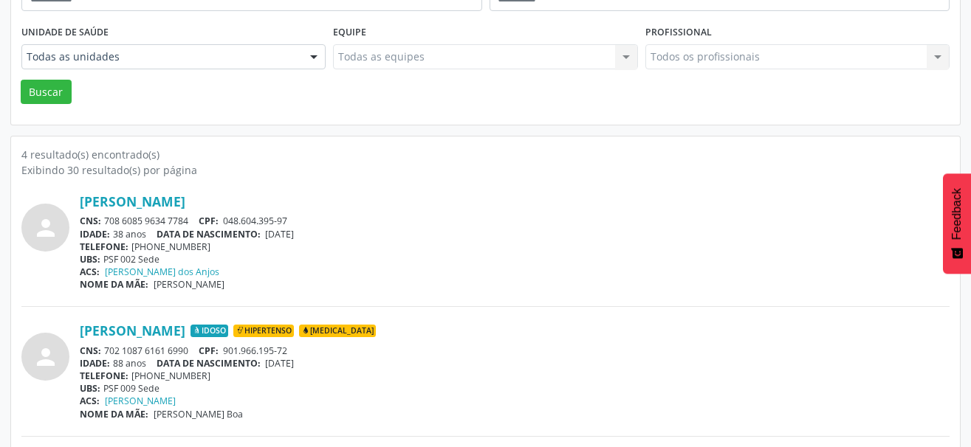
scroll to position [291, 0]
drag, startPoint x: 190, startPoint y: 220, endPoint x: 104, endPoint y: 220, distance: 86.3
click at [104, 220] on div "CNS: 708 6085 9634 7784 CPF: 048.604.395-97" at bounding box center [514, 220] width 869 height 13
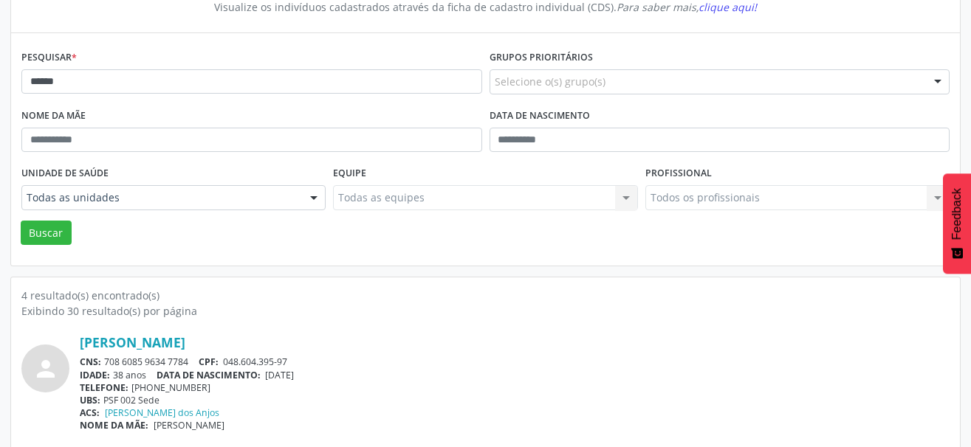
scroll to position [143, 0]
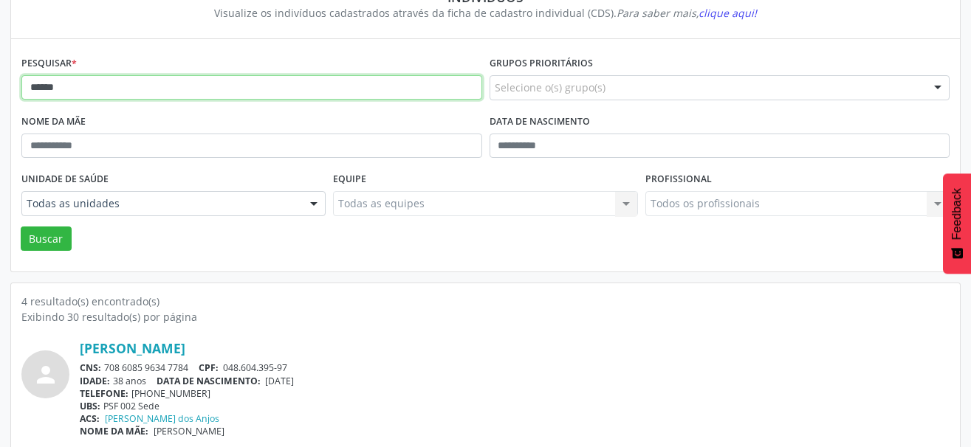
drag, startPoint x: 97, startPoint y: 81, endPoint x: 2, endPoint y: 96, distance: 96.3
click at [2, 96] on div " Indivíduos Indivíduos Visualize os indivíduos cadastrados através da ficha de…" at bounding box center [485, 392] width 971 height 909
type input "**********"
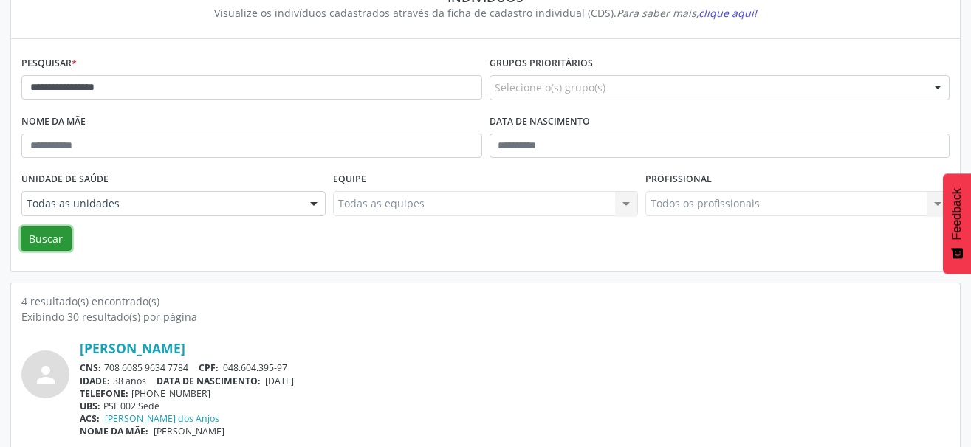
click at [51, 229] on button "Buscar" at bounding box center [46, 239] width 51 height 25
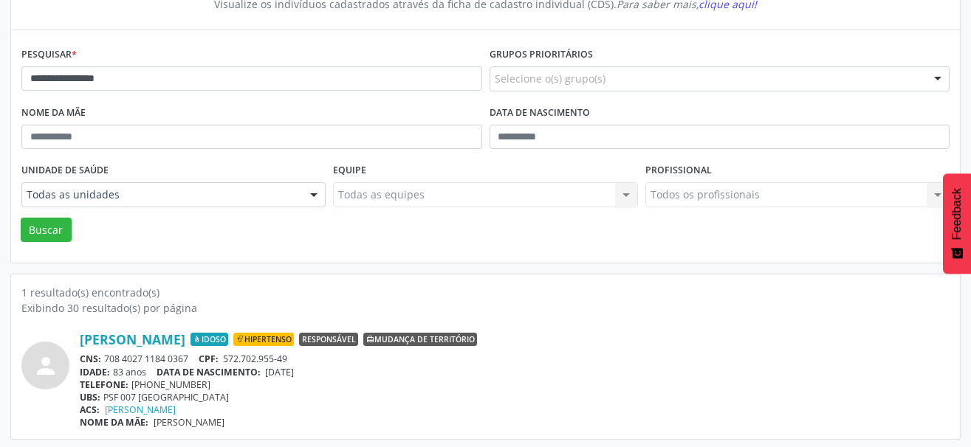
scroll to position [155, 0]
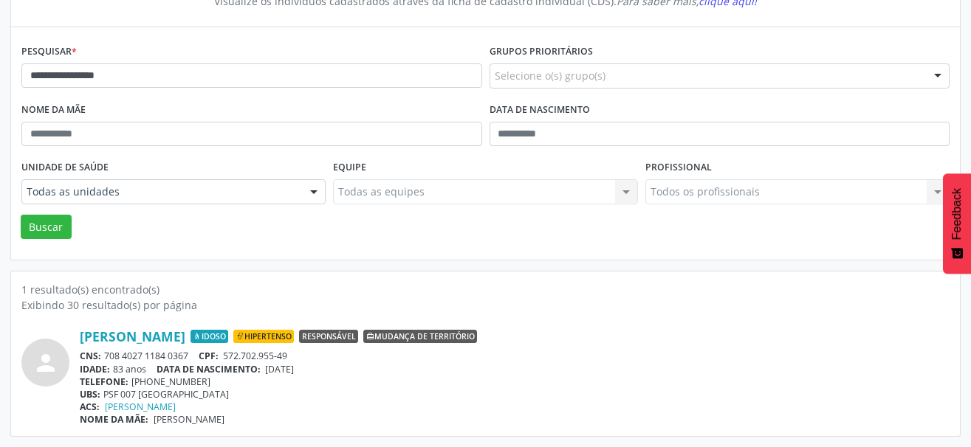
drag, startPoint x: 195, startPoint y: 354, endPoint x: 108, endPoint y: 354, distance: 87.1
click at [108, 354] on div "CNS: 708 4027 1184 0367 CPF: 572.702.955-49" at bounding box center [514, 356] width 869 height 13
